Goal: Book appointment/travel/reservation

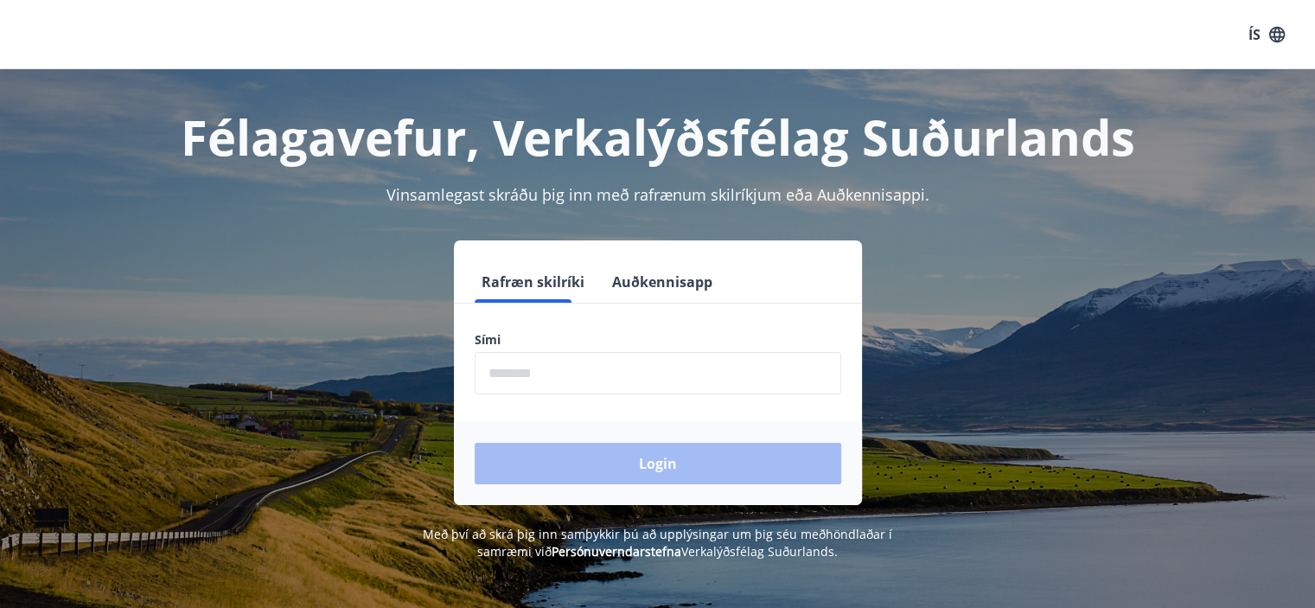
click at [616, 371] on input "phone" at bounding box center [658, 373] width 367 height 42
click at [623, 276] on button "Auðkennisapp" at bounding box center [662, 281] width 114 height 41
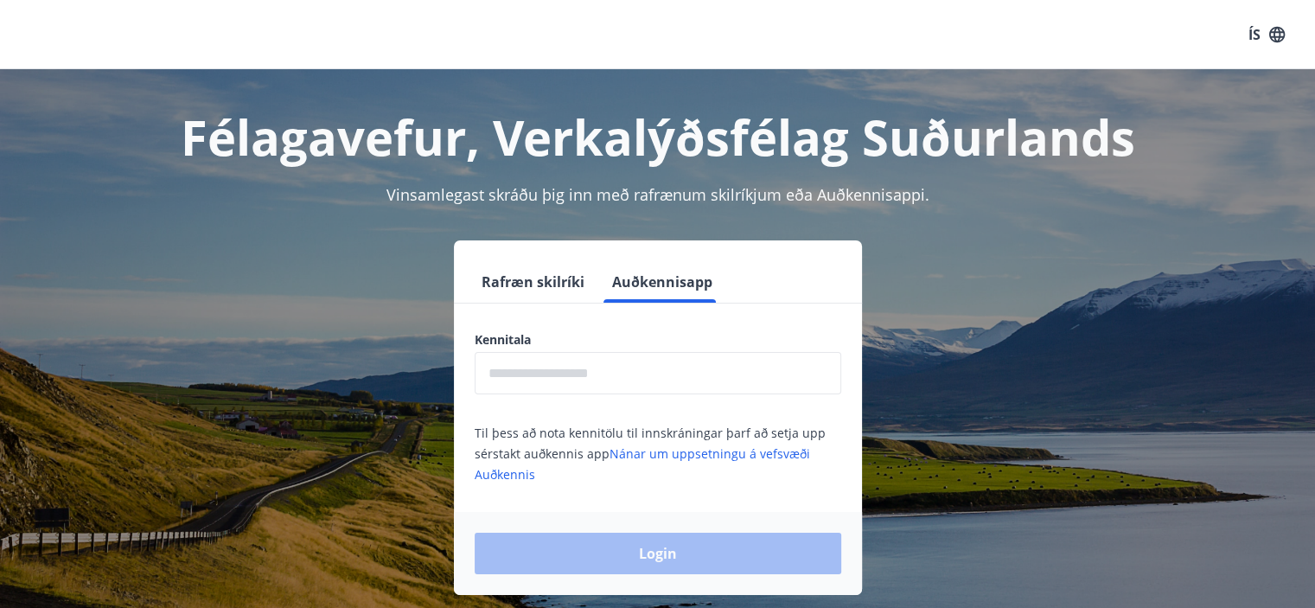
click at [634, 362] on input "text" at bounding box center [658, 373] width 367 height 42
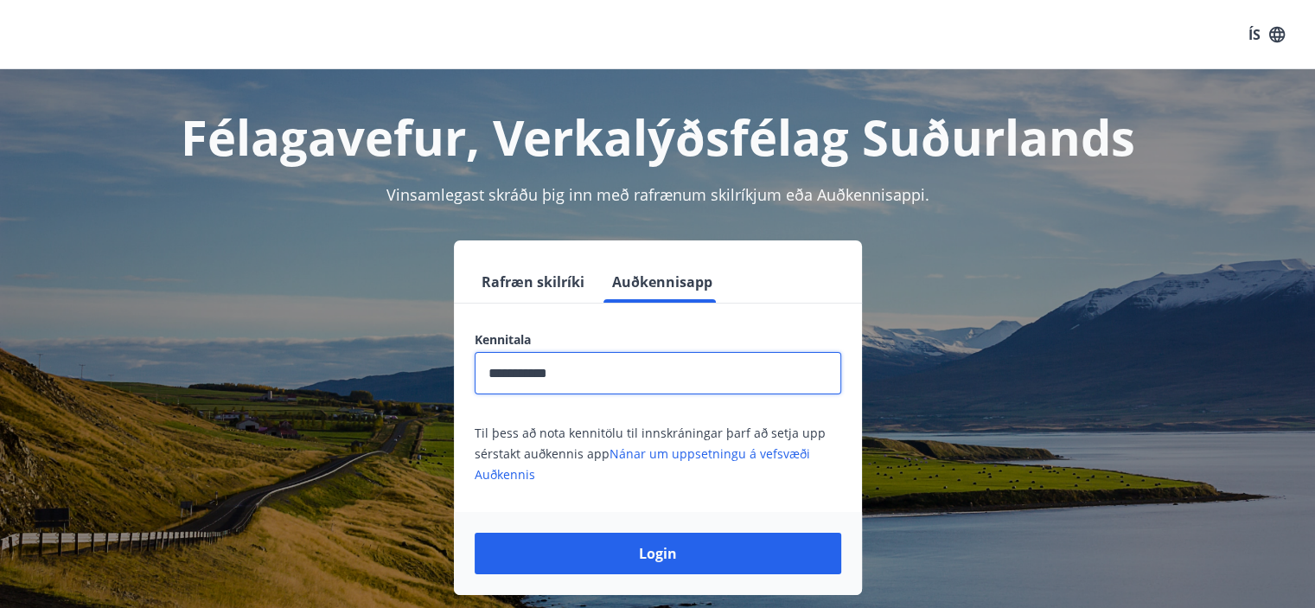
type input "**********"
click at [475, 533] on button "Login" at bounding box center [658, 553] width 367 height 41
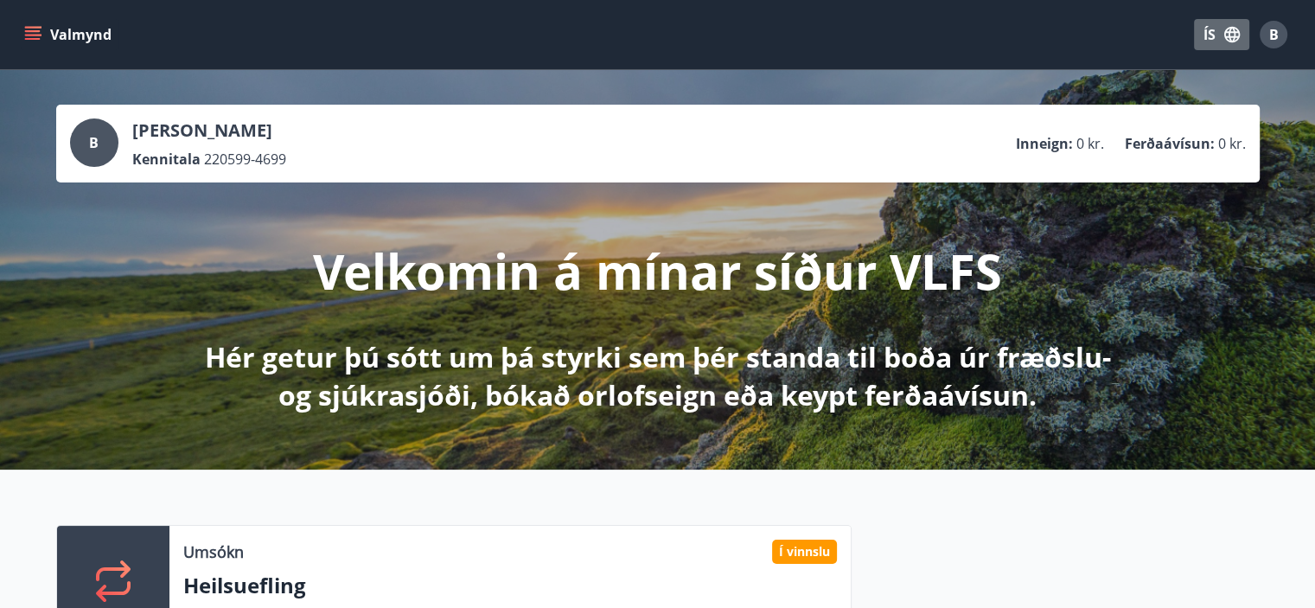
click at [1216, 40] on button "ÍS" at bounding box center [1221, 34] width 55 height 31
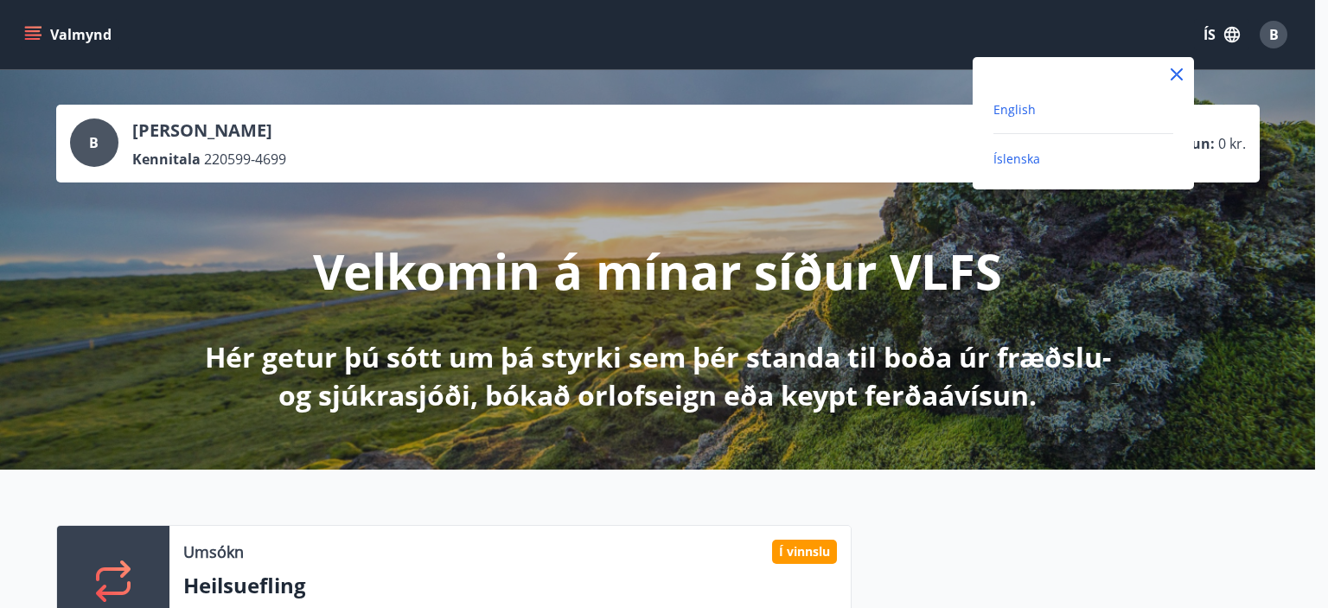
click at [1031, 116] on span "English" at bounding box center [1014, 109] width 42 height 16
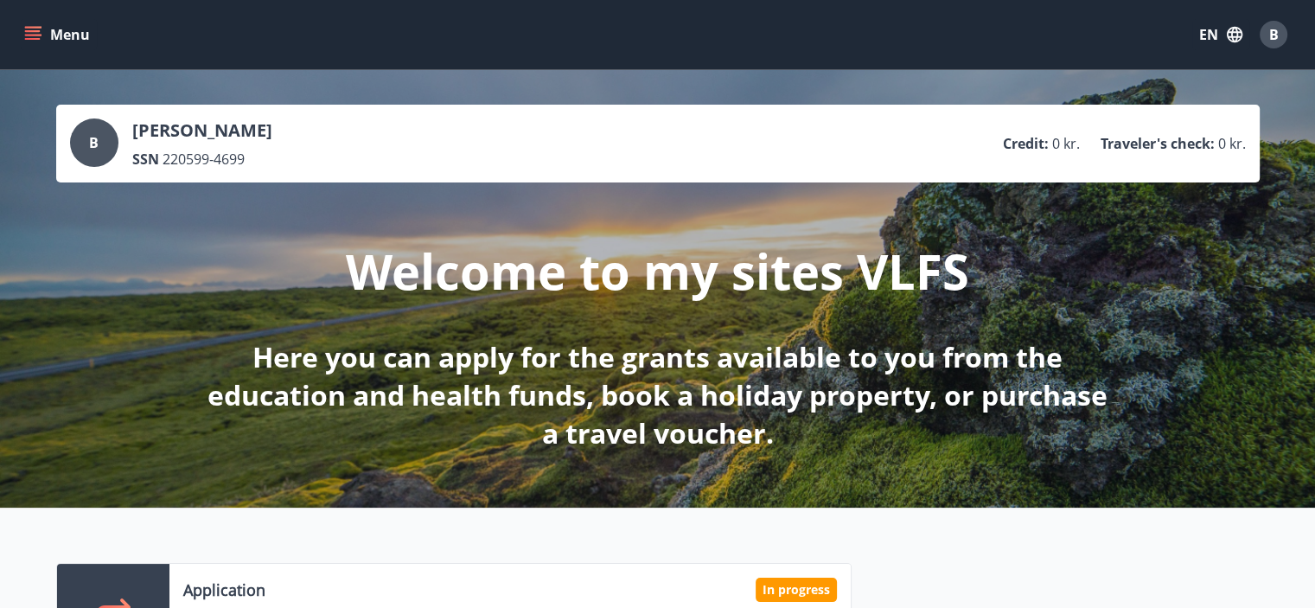
click at [55, 47] on button "Menu" at bounding box center [59, 34] width 76 height 31
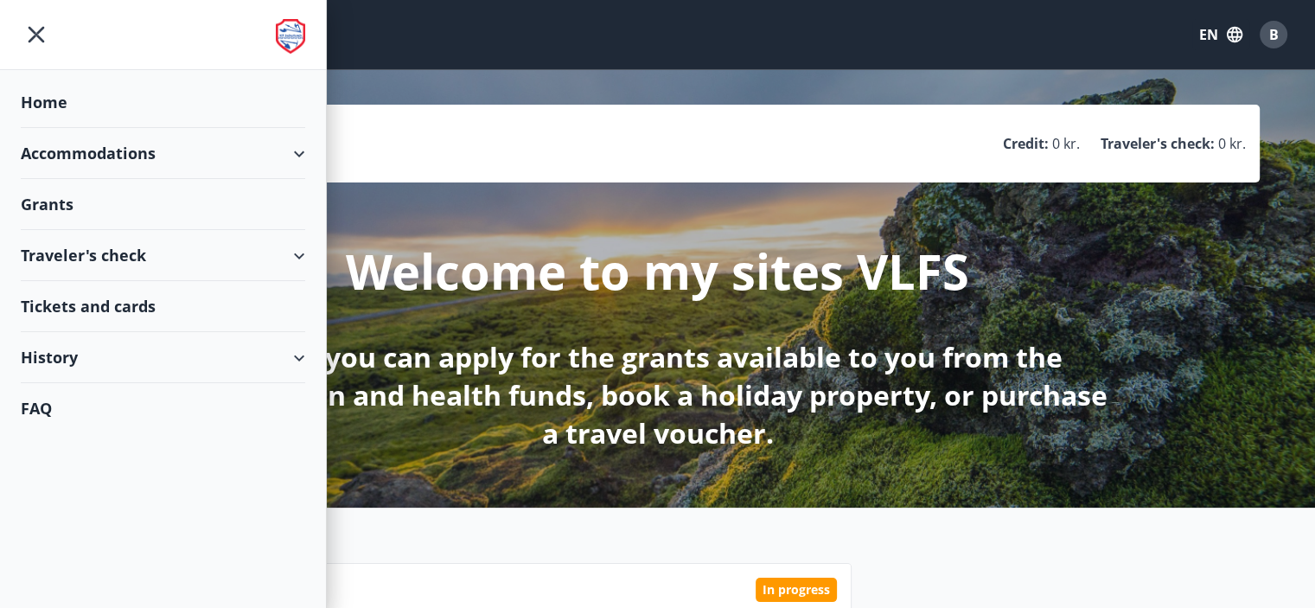
click at [303, 148] on div "Accommodations" at bounding box center [163, 153] width 284 height 51
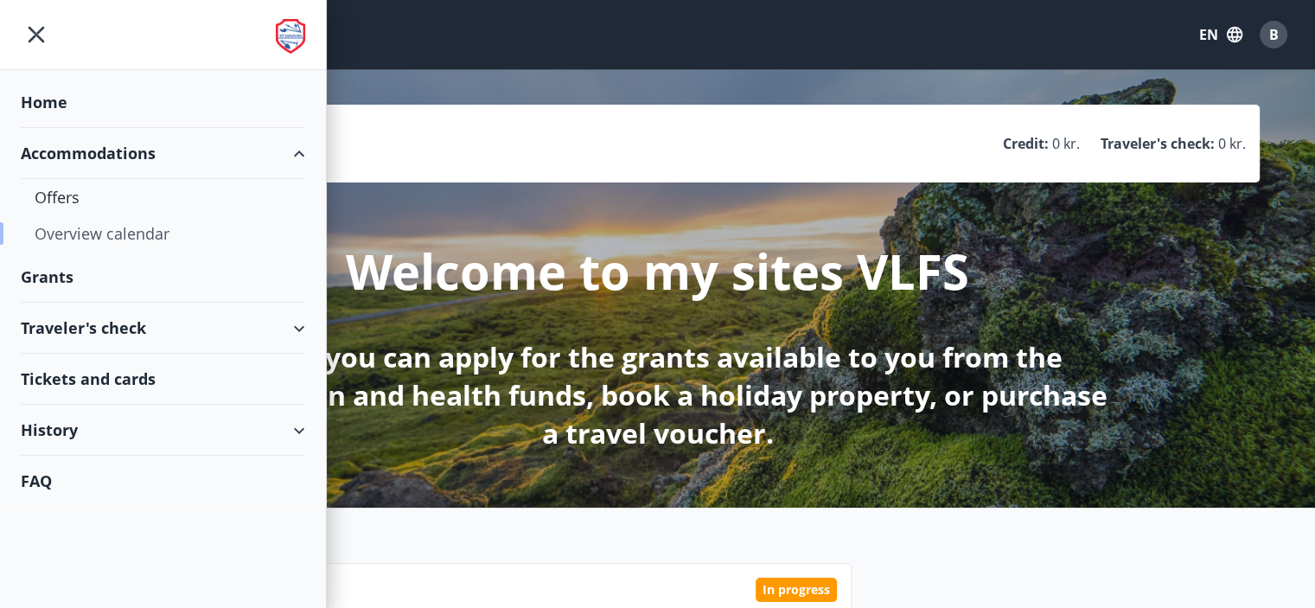
click at [69, 231] on div "Overview calendar" at bounding box center [163, 233] width 257 height 36
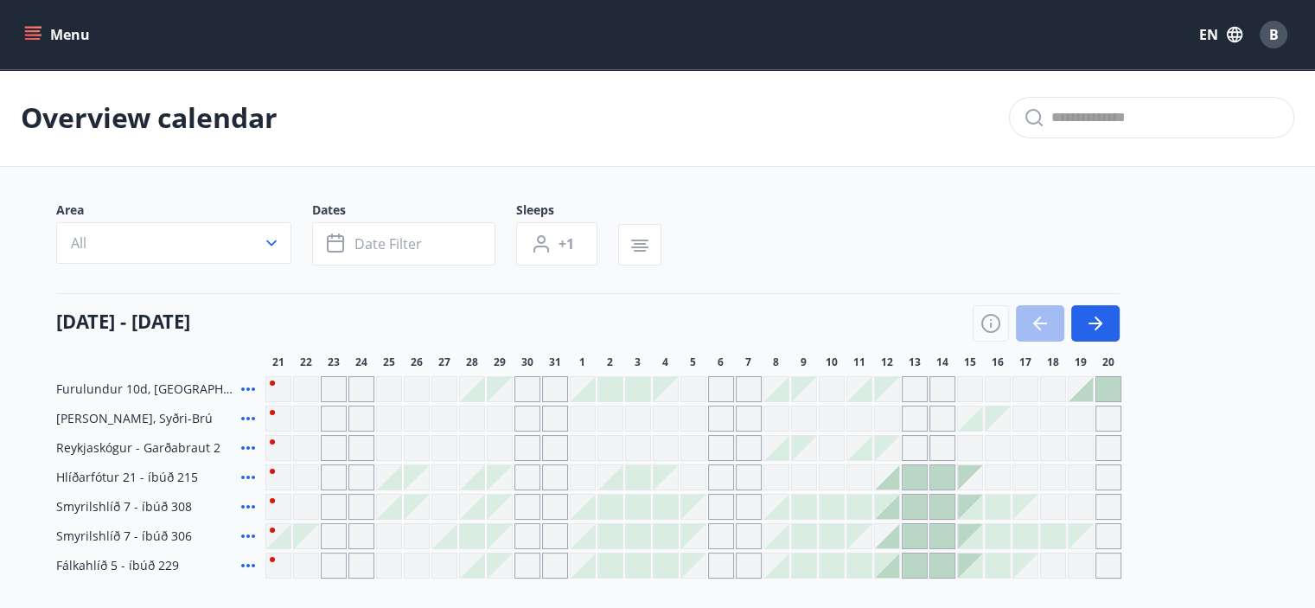
scroll to position [173, 0]
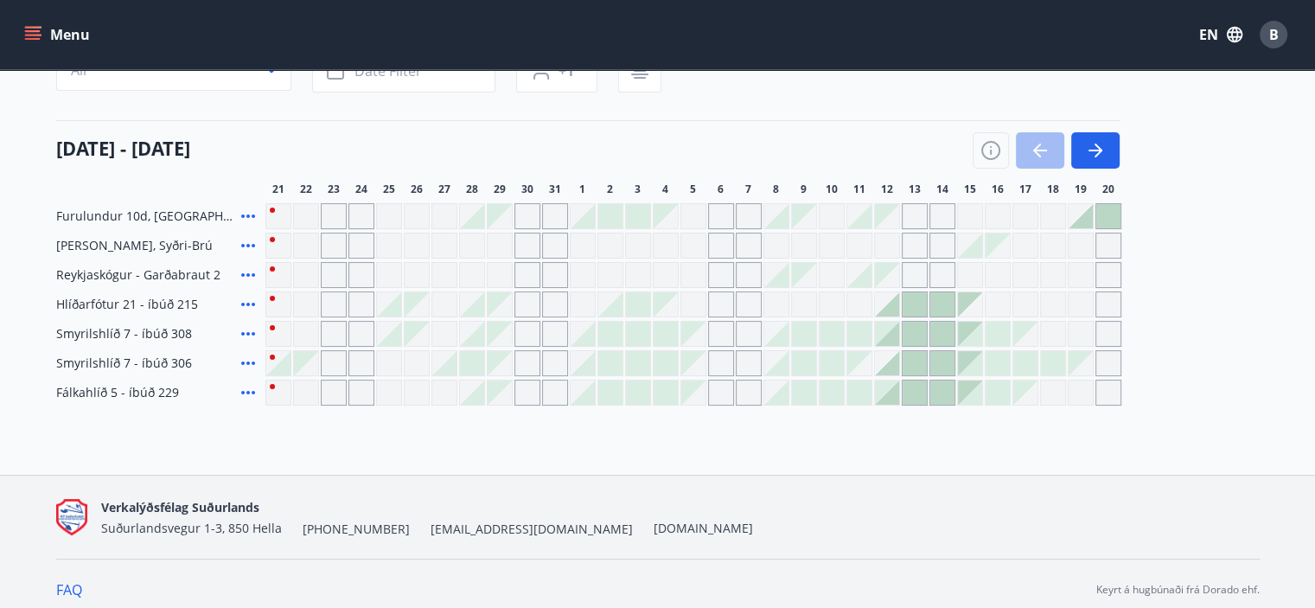
click at [1037, 155] on div at bounding box center [1046, 150] width 147 height 36
click at [1103, 145] on icon "button" at bounding box center [1095, 150] width 21 height 21
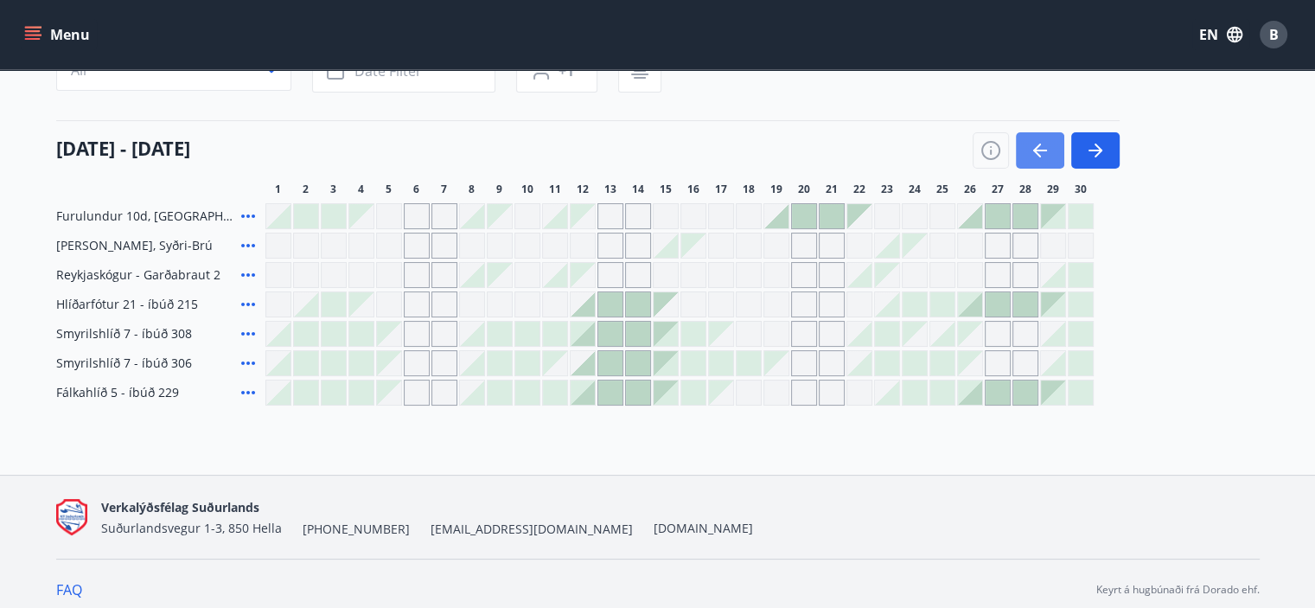
click at [1042, 152] on icon "button" at bounding box center [1040, 150] width 21 height 21
click at [1042, 151] on div at bounding box center [1046, 150] width 147 height 36
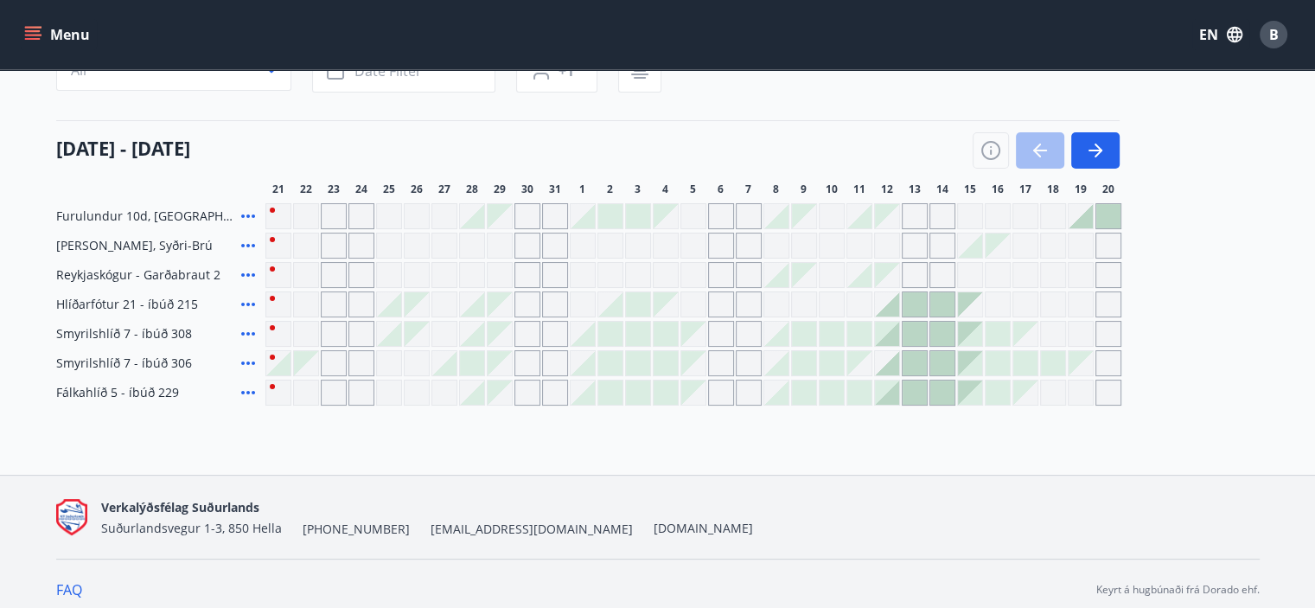
click at [1044, 148] on div at bounding box center [1046, 150] width 147 height 36
click at [1046, 145] on div at bounding box center [1046, 150] width 147 height 36
click at [1094, 144] on icon "button" at bounding box center [1098, 151] width 8 height 14
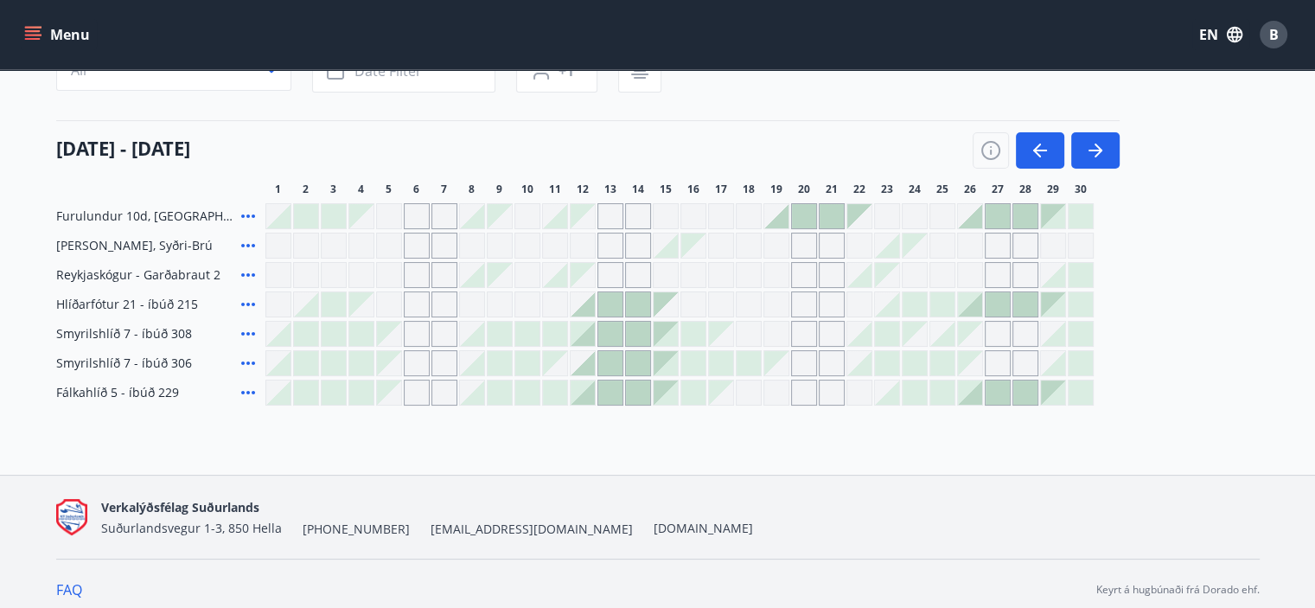
click at [123, 335] on span "Smyrilshlíð 7 - íbúð 308" at bounding box center [124, 333] width 136 height 17
click at [803, 393] on div "Grey days are not available" at bounding box center [804, 393] width 26 height 26
click at [814, 347] on div "Furulundur 10d, Akureyri Lyngbrekka, Syðri-Brú Reykjaskógur - Garðabraut 2 Hlíð…" at bounding box center [657, 304] width 1203 height 202
click at [811, 278] on div "Furulundur 10d, Akureyri Lyngbrekka, Syðri-Brú Reykjaskógur - Garðabraut 2 Hlíð…" at bounding box center [657, 304] width 1203 height 202
click at [825, 397] on div "Furulundur 10d, [GEOGRAPHIC_DATA] Lyngbrekka, Syðri-Brú Reykjaskógur - Garðabra…" at bounding box center [657, 304] width 1203 height 202
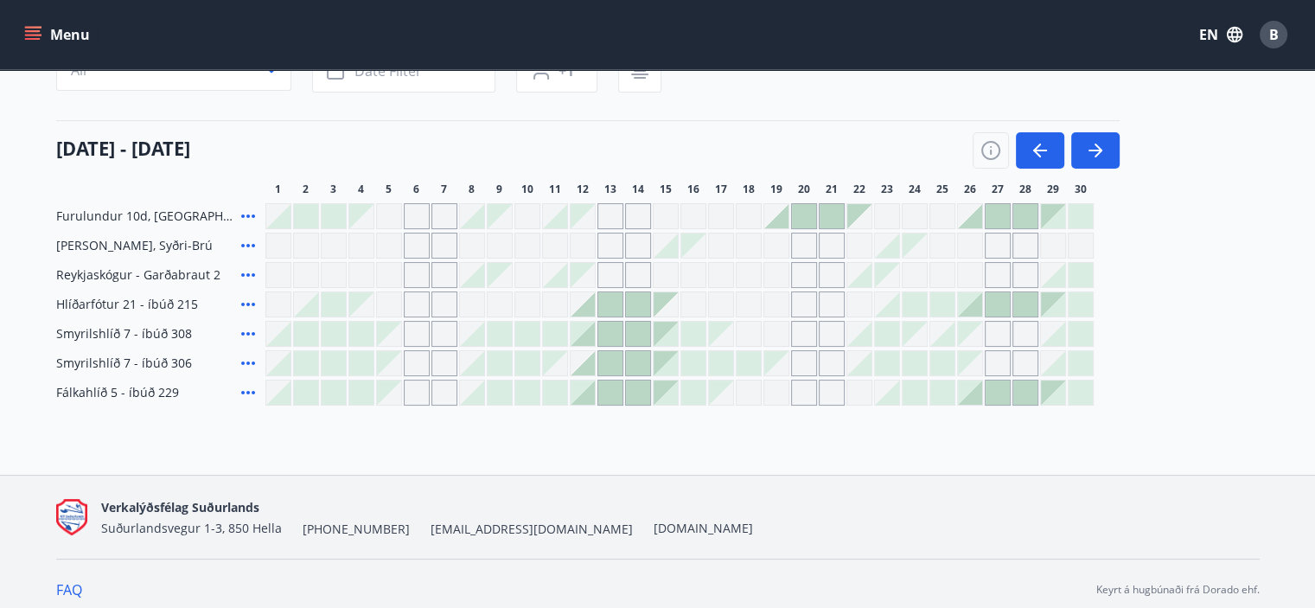
click at [809, 141] on div "[DATE] - [DATE]" at bounding box center [587, 144] width 1063 height 48
